Goal: Check status

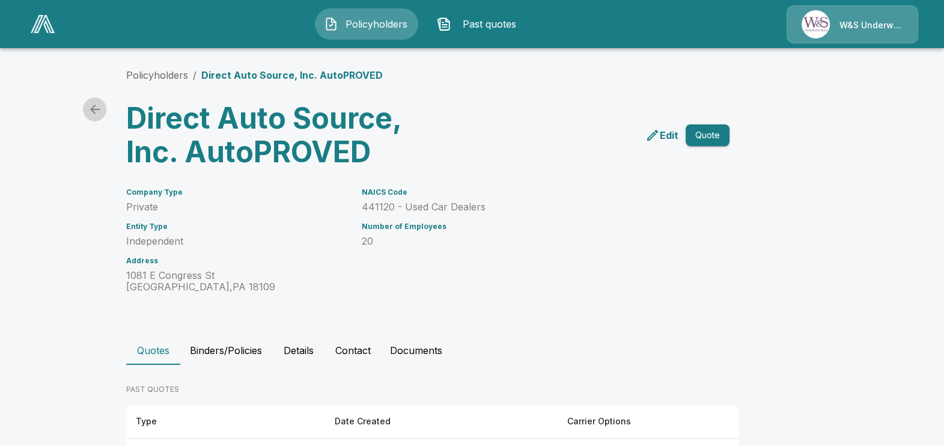
click at [99, 107] on icon "back" at bounding box center [95, 109] width 14 height 14
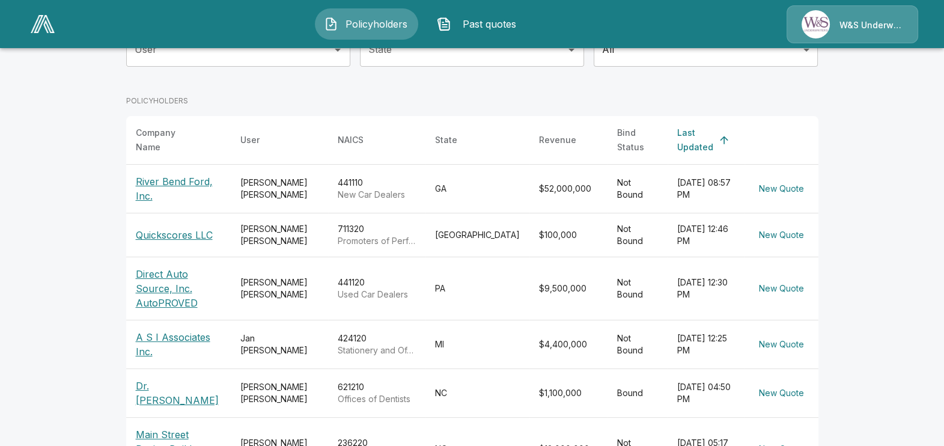
scroll to position [150, 0]
click at [616, 172] on td "Not Bound" at bounding box center [637, 189] width 60 height 49
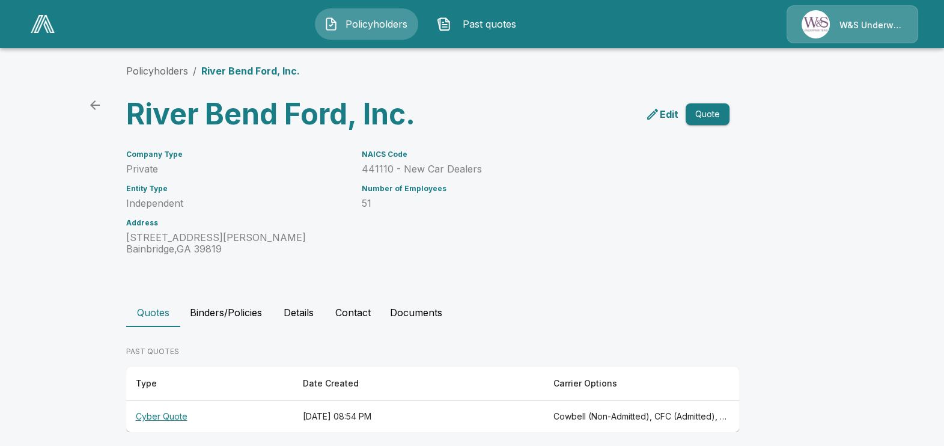
scroll to position [12, 0]
